Goal: Find specific page/section: Find specific page/section

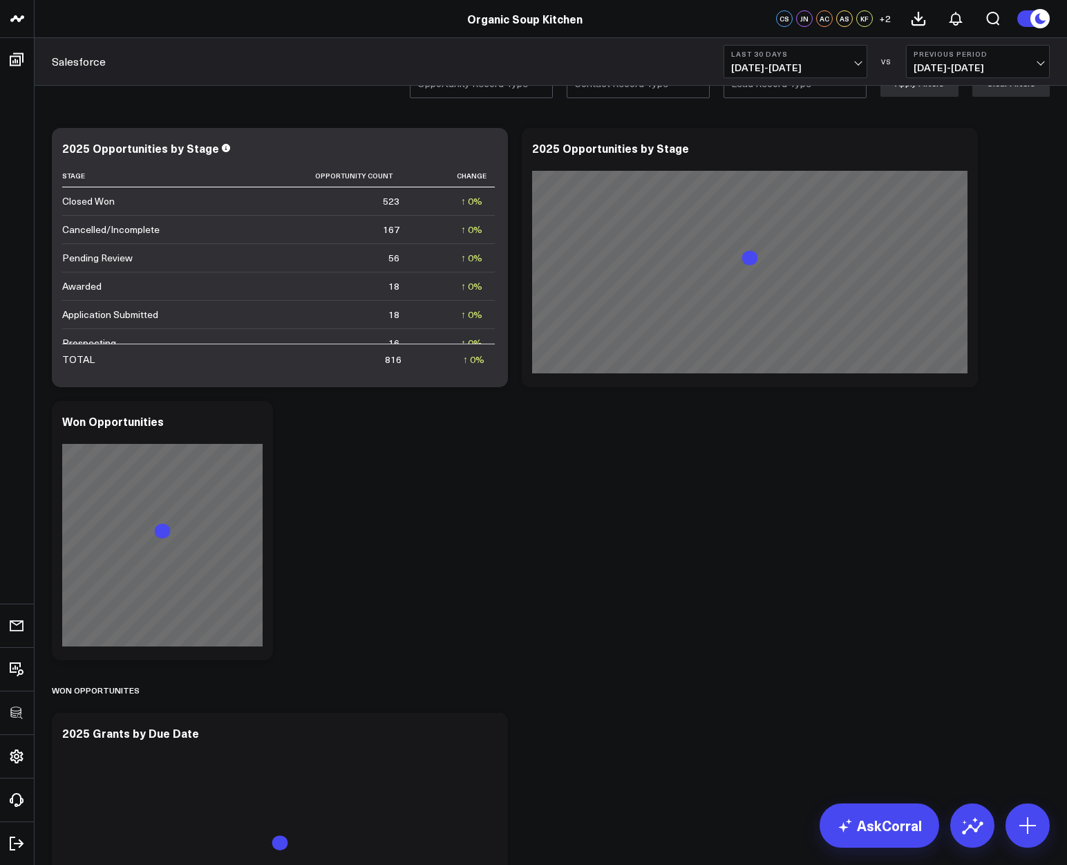
scroll to position [773, 0]
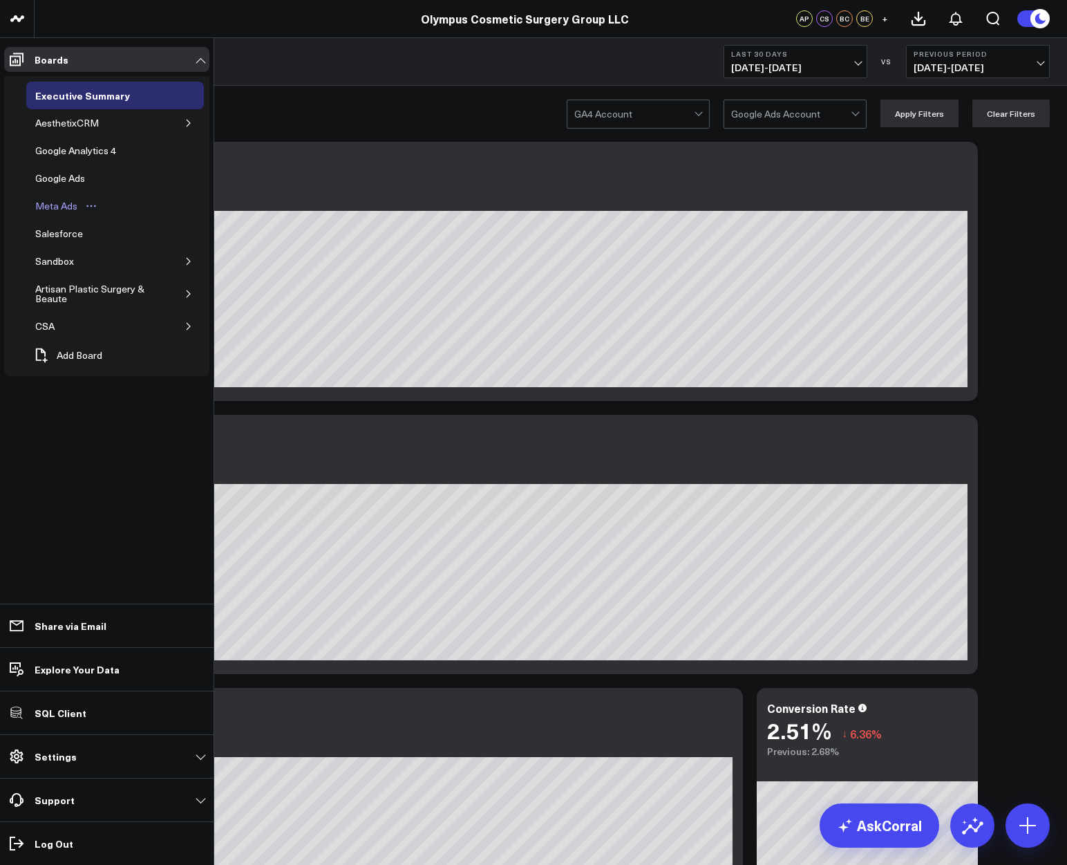
click at [56, 211] on div "Meta Ads" at bounding box center [56, 206] width 49 height 17
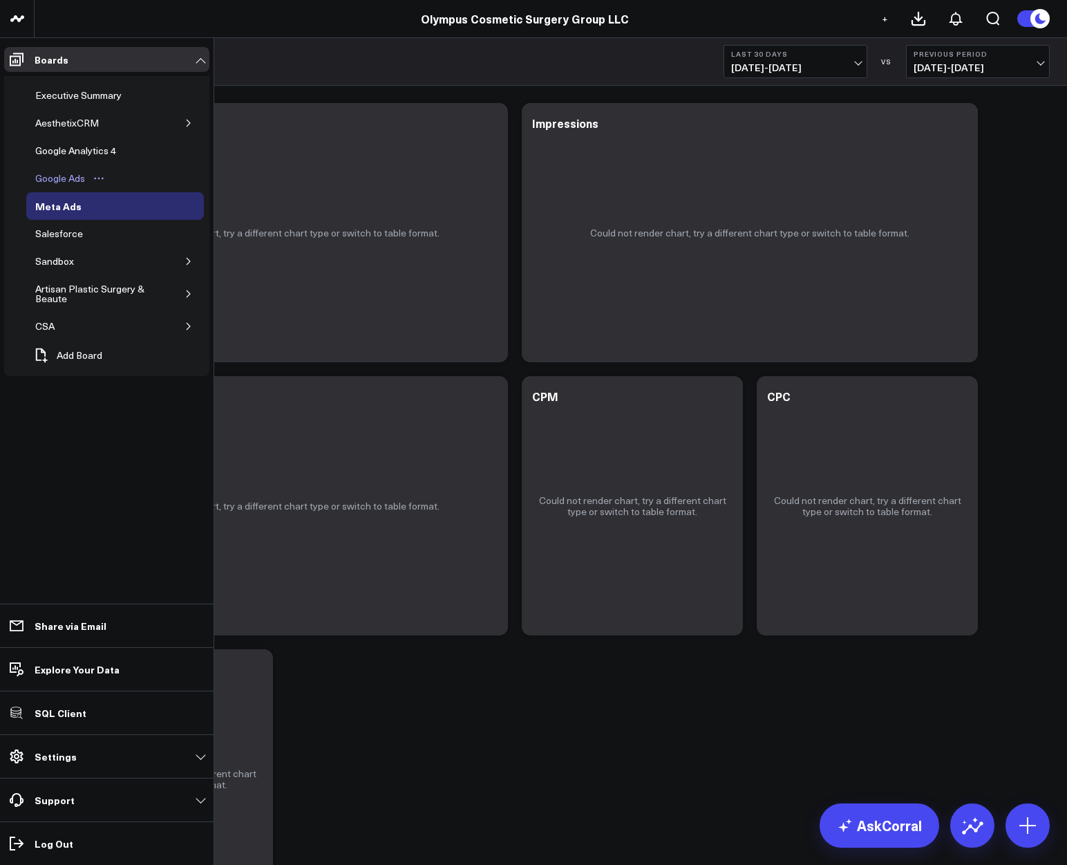
click at [45, 177] on div "Google Ads" at bounding box center [60, 178] width 57 height 17
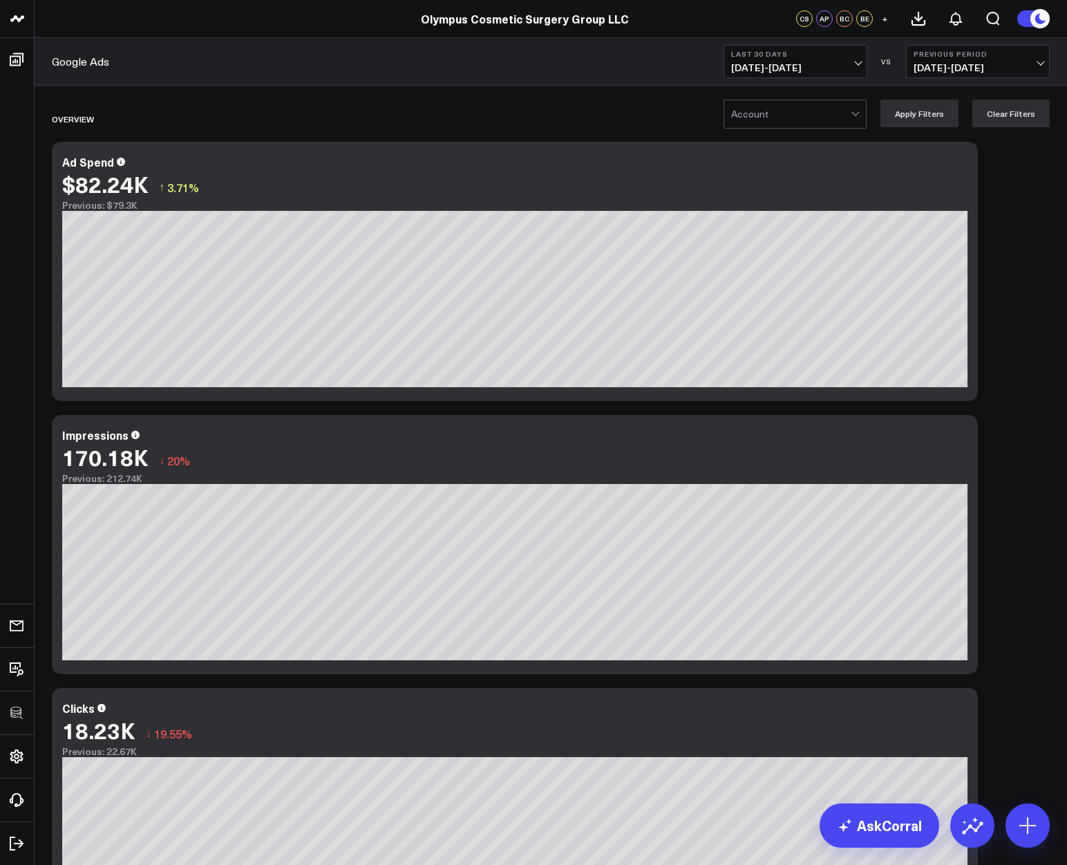
click at [769, 125] on div at bounding box center [791, 114] width 120 height 28
